Goal: Communication & Community: Answer question/provide support

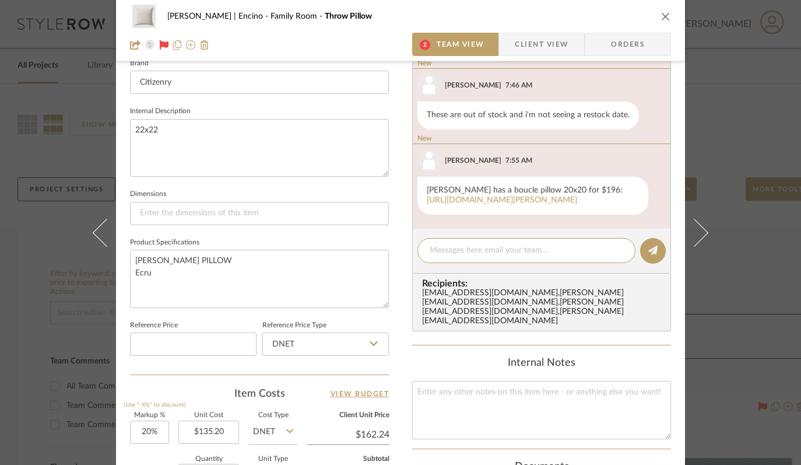
scroll to position [409, 0]
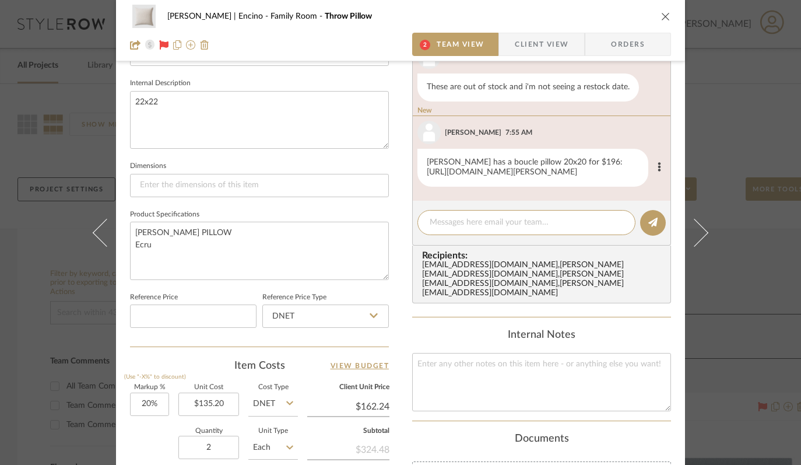
click at [465, 170] on link "https://www.jennikayne.com/products/nell-boucle-pillow-ivory" at bounding box center [502, 172] width 150 height 8
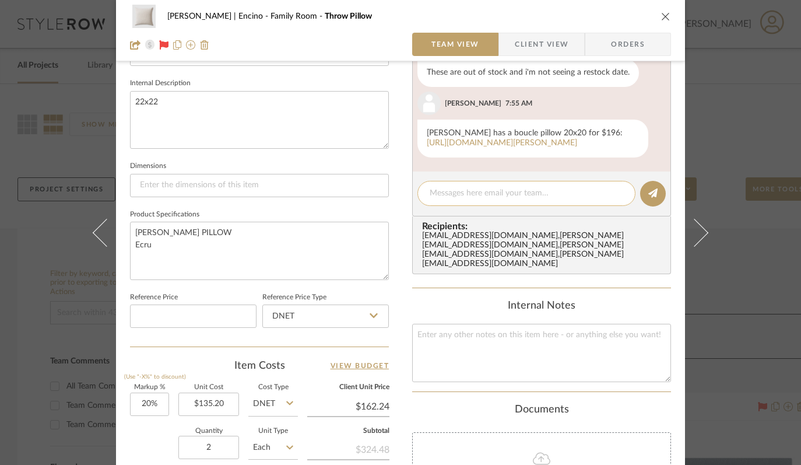
click at [505, 199] on textarea at bounding box center [527, 193] width 194 height 12
type textarea "Thanks for finding this"
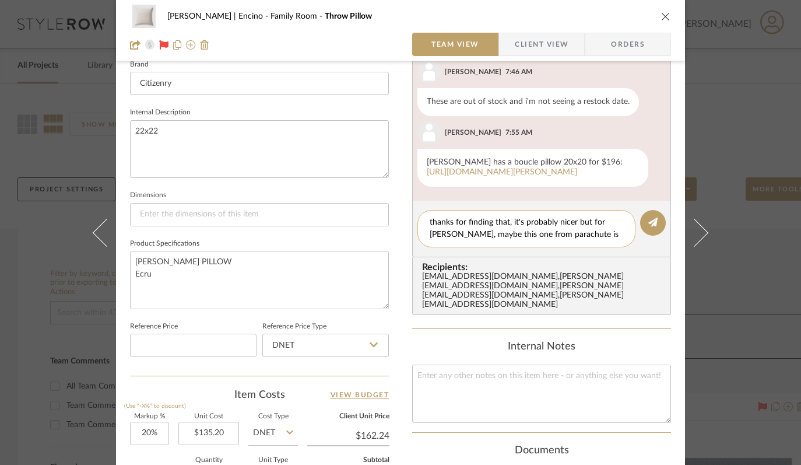
paste textarea "https://parachutehome.com/products/boucle-pillow-cover-cream?variant=3974716509…"
type textarea "thanks for finding that, it's probably nicer but for Jason, maybe this one from…"
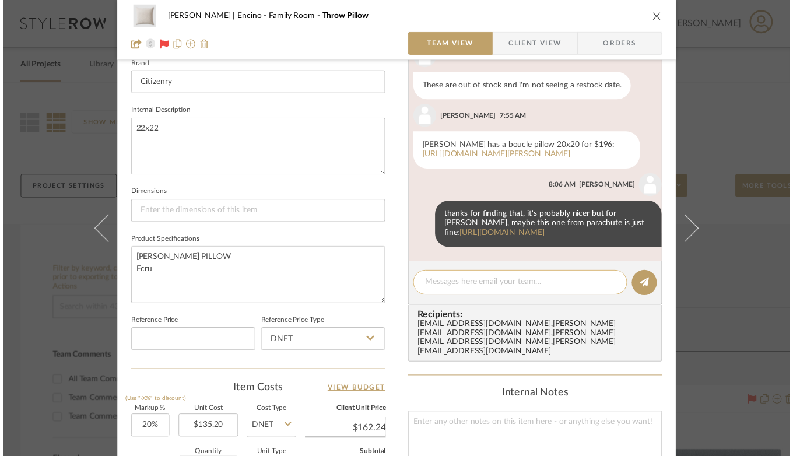
scroll to position [114, 0]
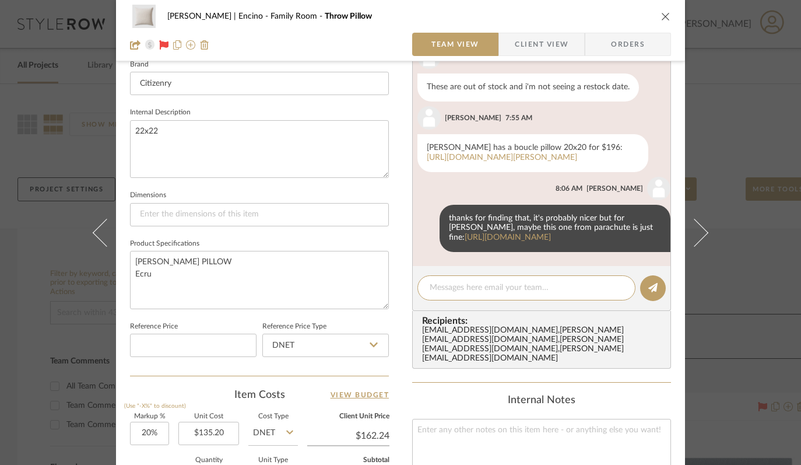
click at [75, 66] on div "Barrett | Encino Family Room Throw Pillow Team View Client View Orders Team-Fac…" at bounding box center [400, 232] width 801 height 465
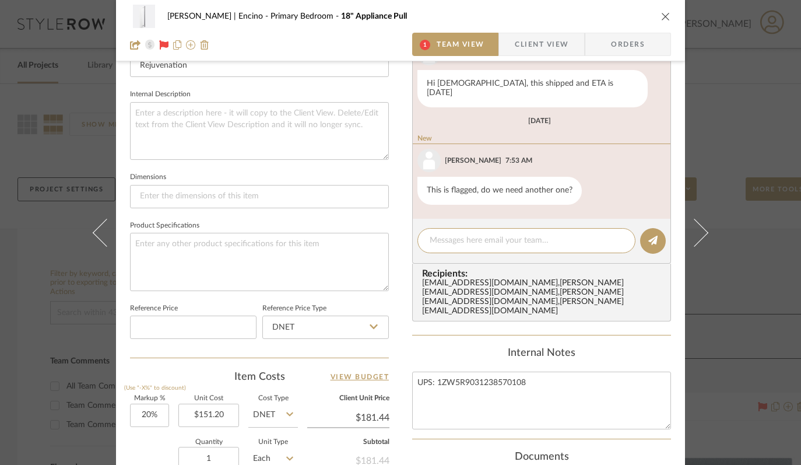
scroll to position [398, 0]
type textarea "no old flag sorry"
click at [648, 235] on icon at bounding box center [652, 239] width 9 height 9
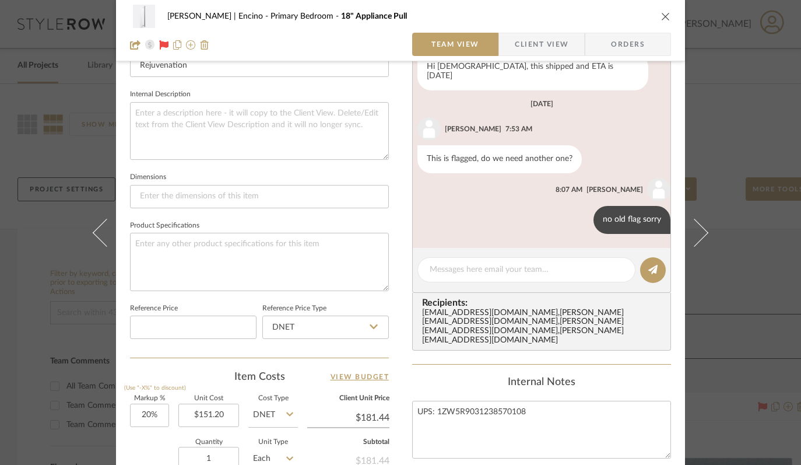
scroll to position [8, 0]
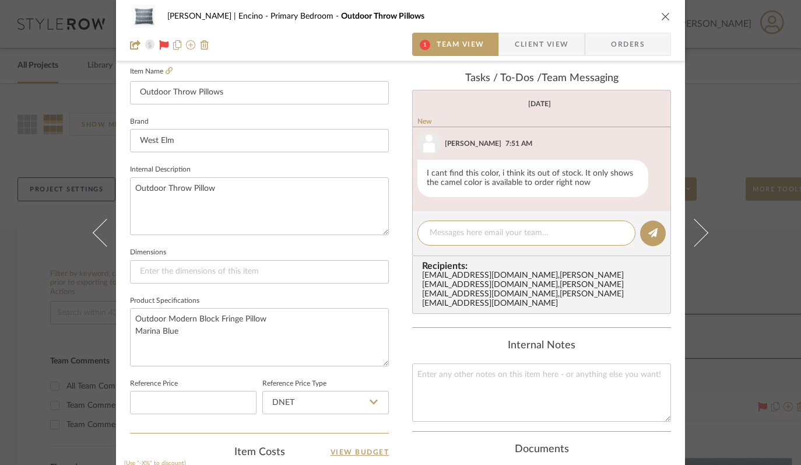
scroll to position [323, 0]
type textarea "t"
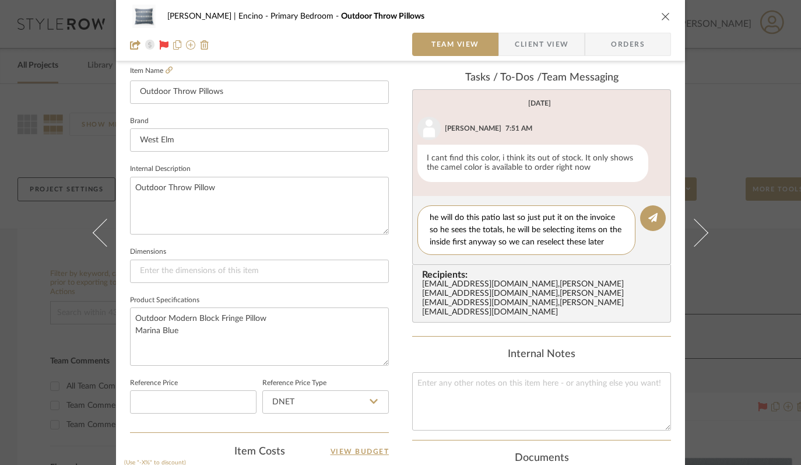
scroll to position [0, 0]
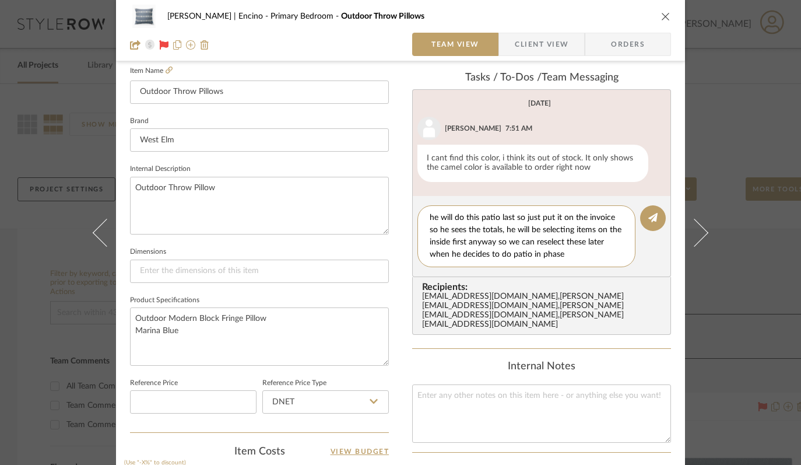
type textarea "he will do this patio last so just put it on the invoice so he sees the totals,…"
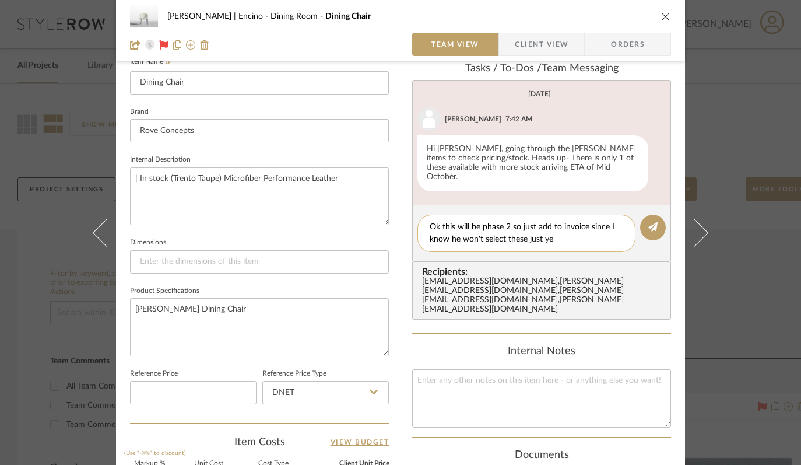
type textarea "Ok this will be phase 2 so just add to invoice since I know he won't select the…"
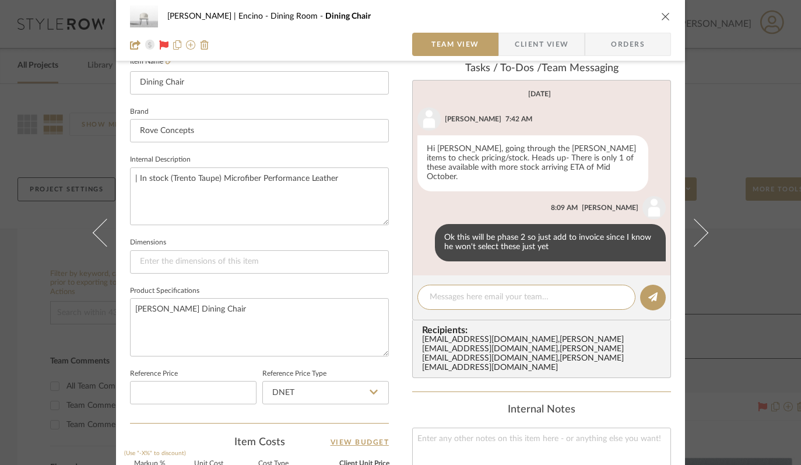
click at [661, 16] on icon "close" at bounding box center [665, 16] width 9 height 9
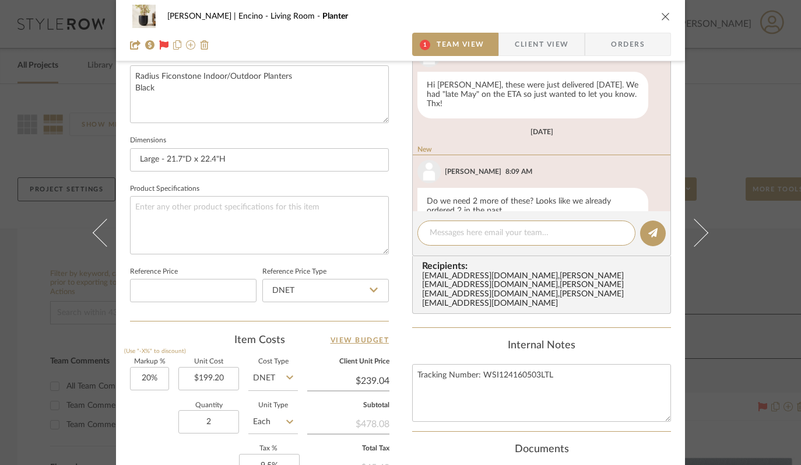
scroll to position [435, 0]
type textarea "Oh, maybe we did, I'll ck with him"
click at [652, 227] on fa-icon at bounding box center [652, 231] width 9 height 9
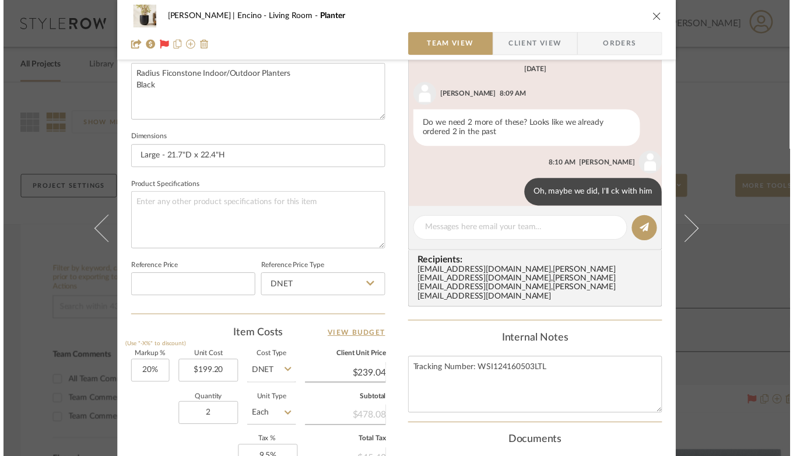
scroll to position [268, 0]
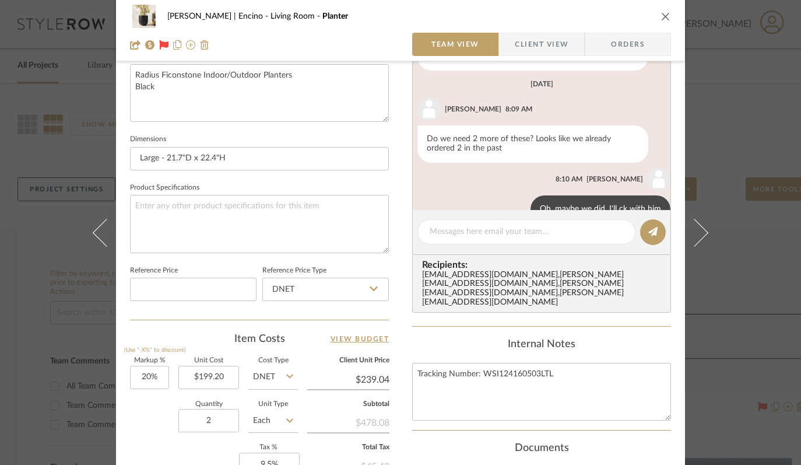
click at [661, 13] on icon "close" at bounding box center [665, 16] width 9 height 9
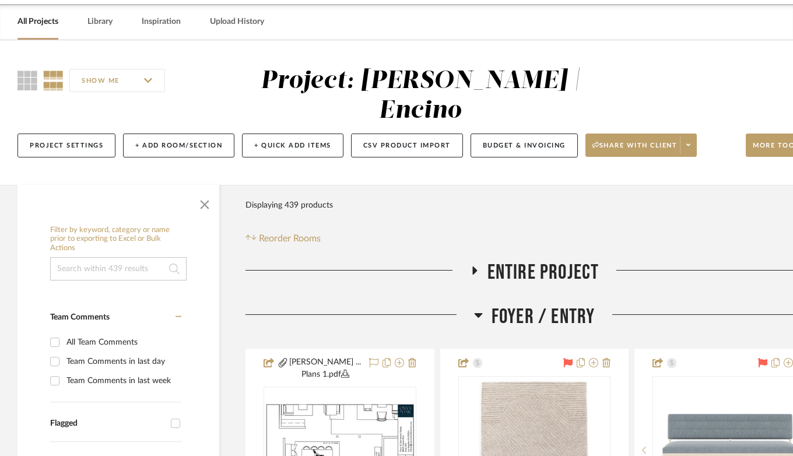
scroll to position [105, 0]
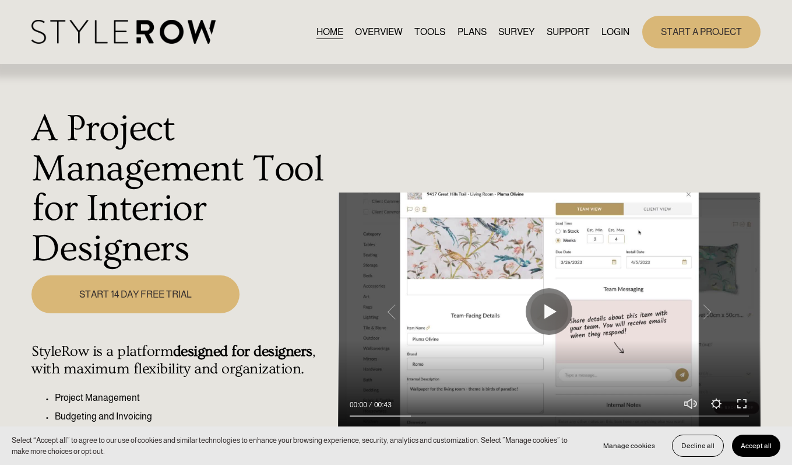
click at [602, 24] on div "HOME OVERVIEW TOOLS PLANS SURVEY SUPPORT QUESTIONS" at bounding box center [330, 32] width 598 height 24
click at [616, 39] on link "LOGIN" at bounding box center [616, 32] width 28 height 16
click at [613, 28] on link "LOGIN" at bounding box center [616, 32] width 28 height 16
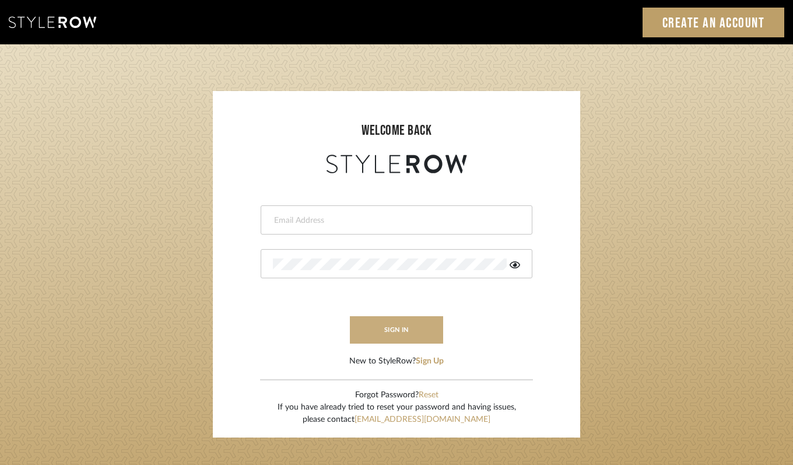
type input "felicia@onyxandoakinteriors.com"
click at [401, 319] on button "sign in" at bounding box center [396, 329] width 93 height 27
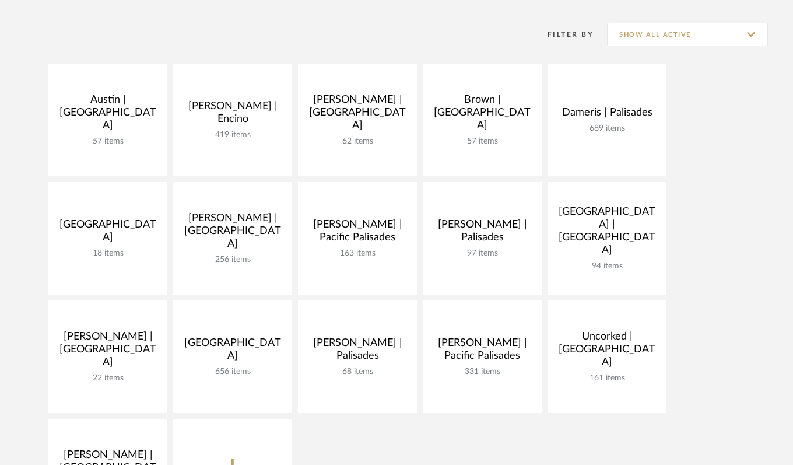
scroll to position [247, 0]
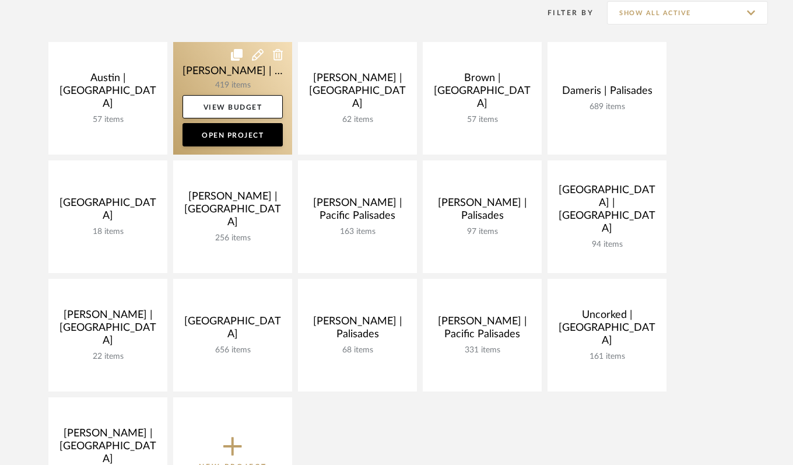
click at [223, 79] on link at bounding box center [232, 98] width 119 height 112
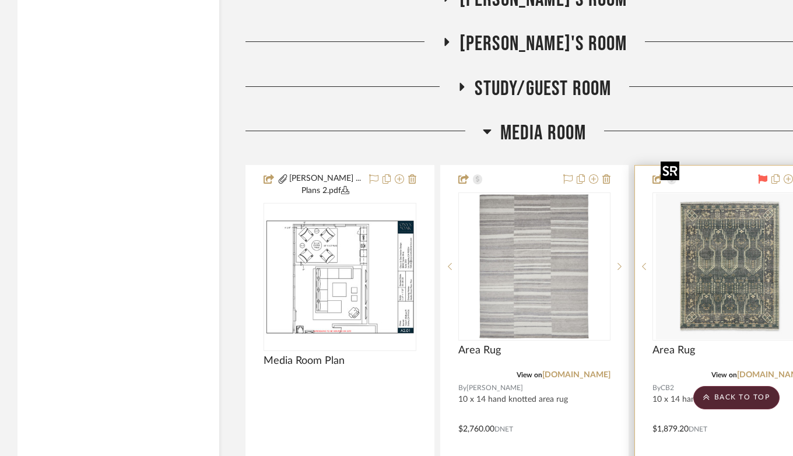
scroll to position [7216, 0]
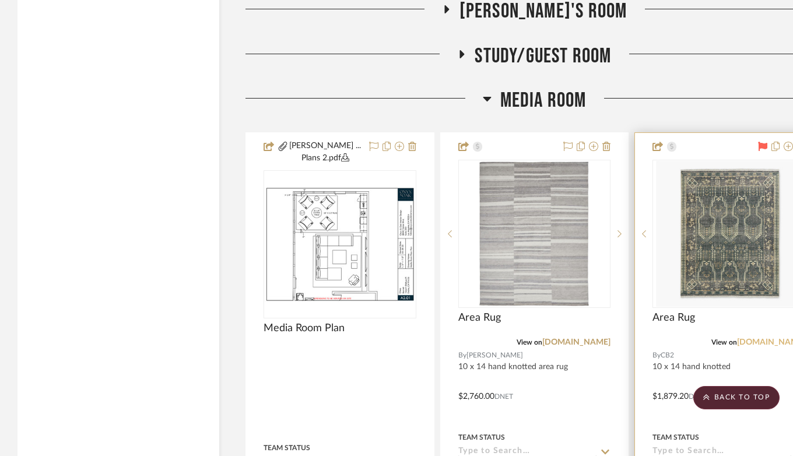
click at [780, 338] on link "[DOMAIN_NAME]" at bounding box center [771, 342] width 68 height 8
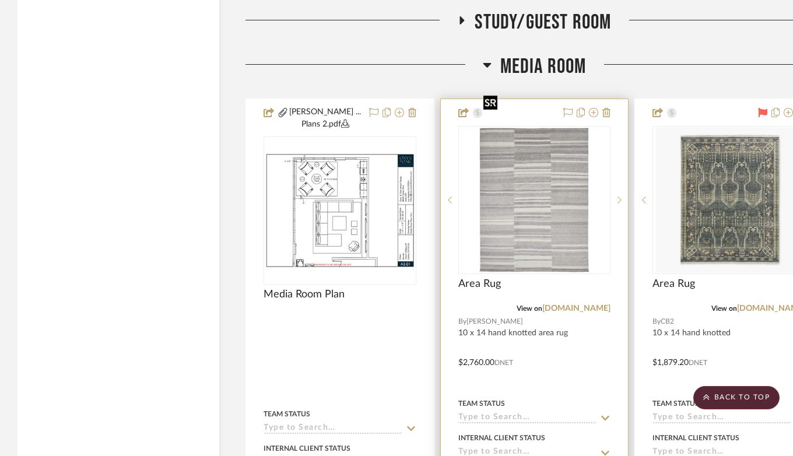
scroll to position [7253, 0]
